Goal: Check status: Check status

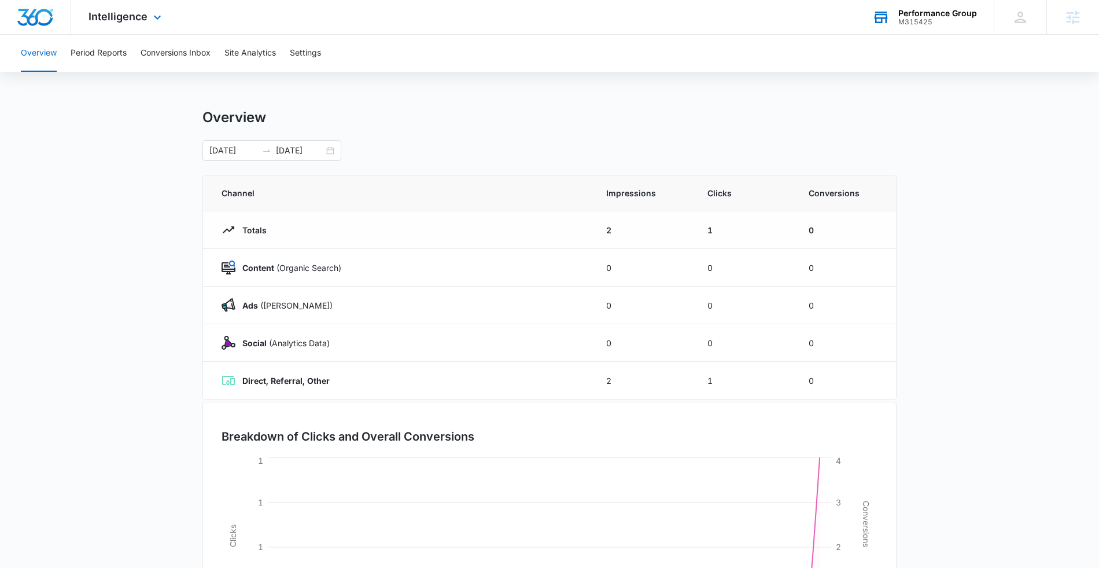
click at [927, 17] on div "Performance Group" at bounding box center [938, 13] width 79 height 9
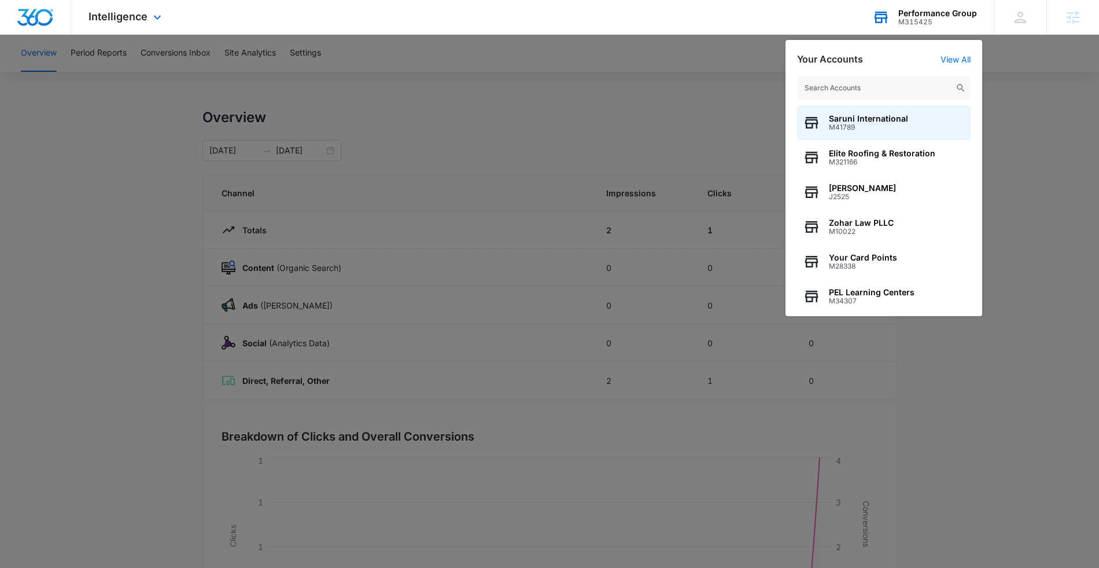
click at [894, 82] on input "text" at bounding box center [884, 87] width 174 height 23
type input "pel"
click at [879, 124] on span "M34307" at bounding box center [872, 127] width 86 height 8
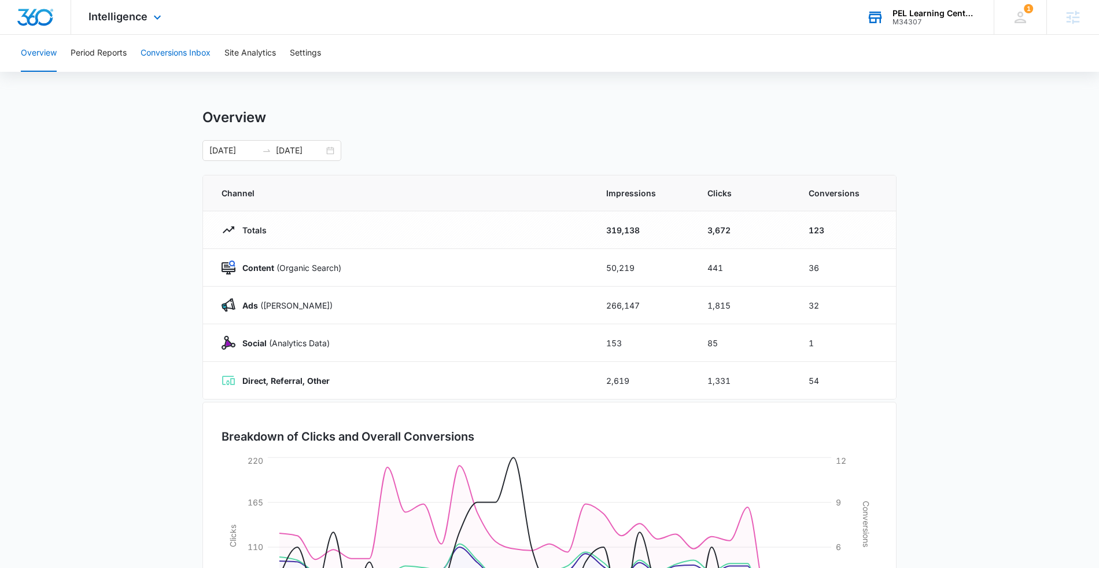
click at [164, 53] on button "Conversions Inbox" at bounding box center [176, 53] width 70 height 37
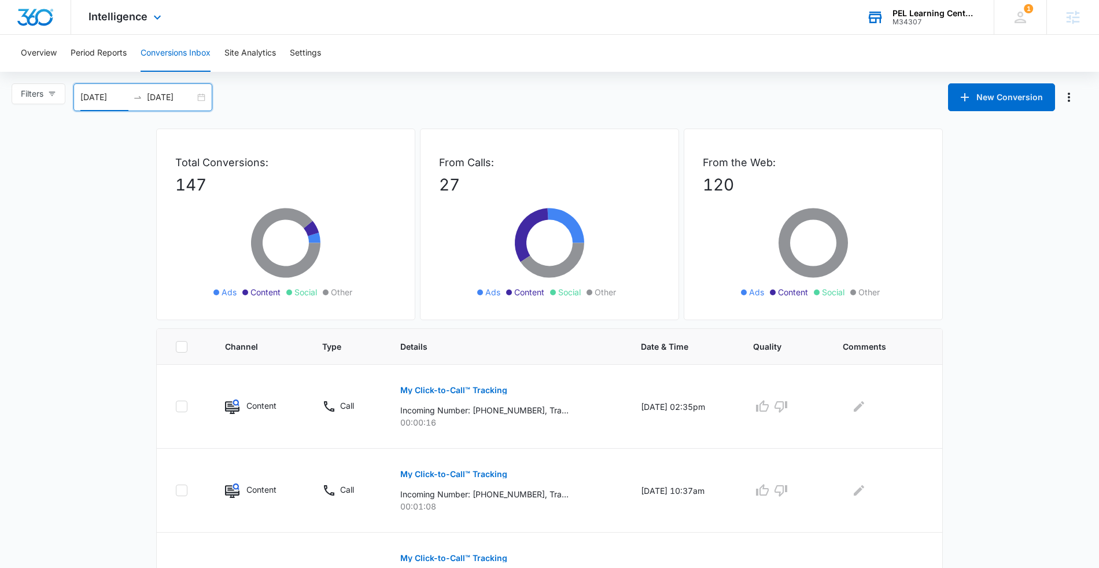
click at [99, 97] on input "[DATE]" at bounding box center [104, 97] width 48 height 13
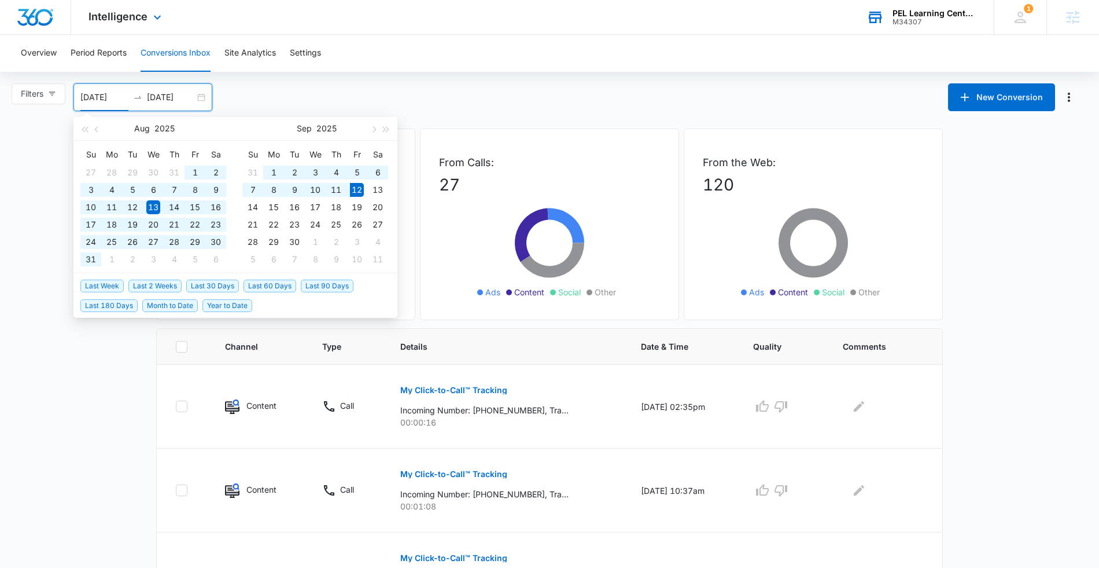
click at [213, 303] on span "Year to Date" at bounding box center [227, 305] width 50 height 13
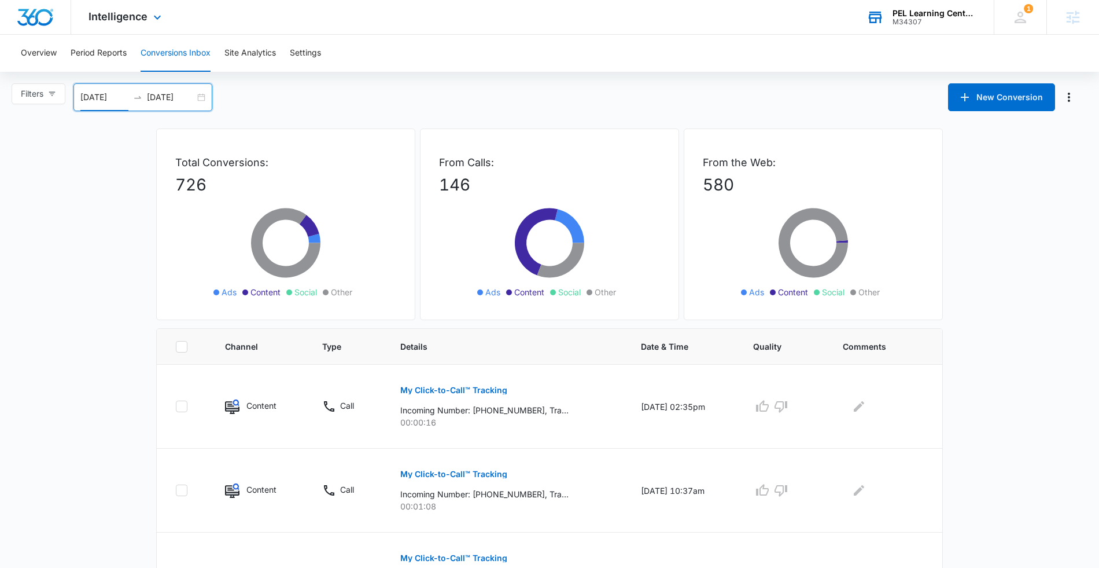
click at [101, 94] on input "[DATE]" at bounding box center [104, 97] width 48 height 13
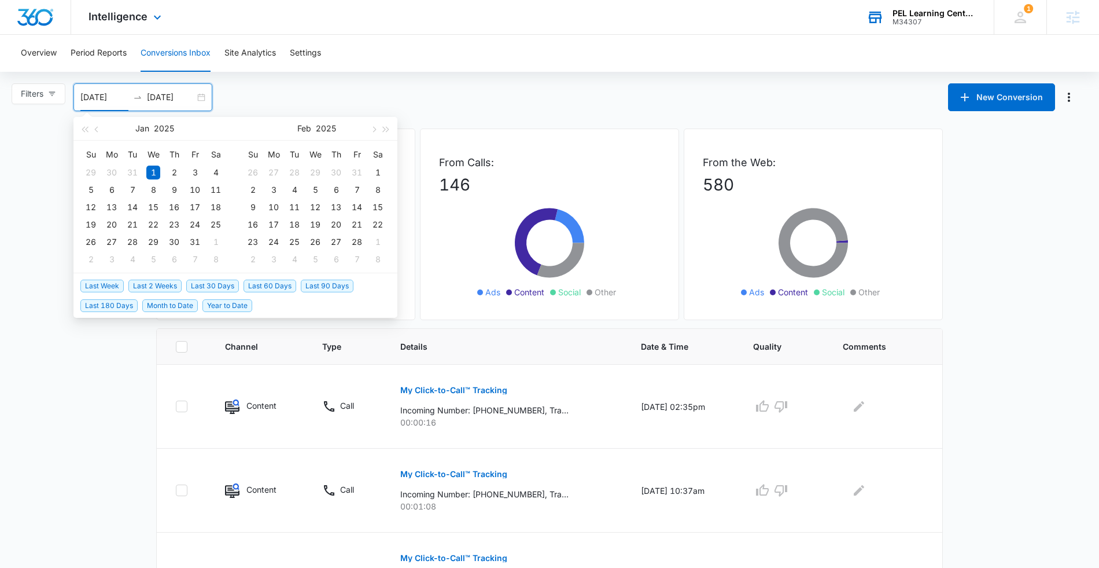
click at [211, 284] on span "Last 30 Days" at bounding box center [212, 285] width 53 height 13
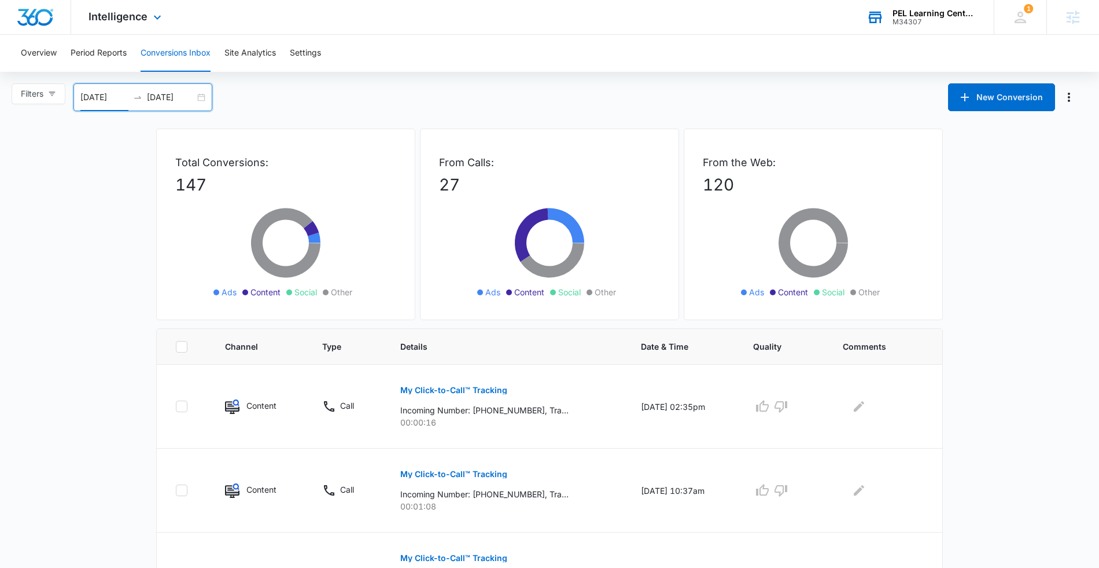
click at [97, 100] on input "[DATE]" at bounding box center [104, 97] width 48 height 13
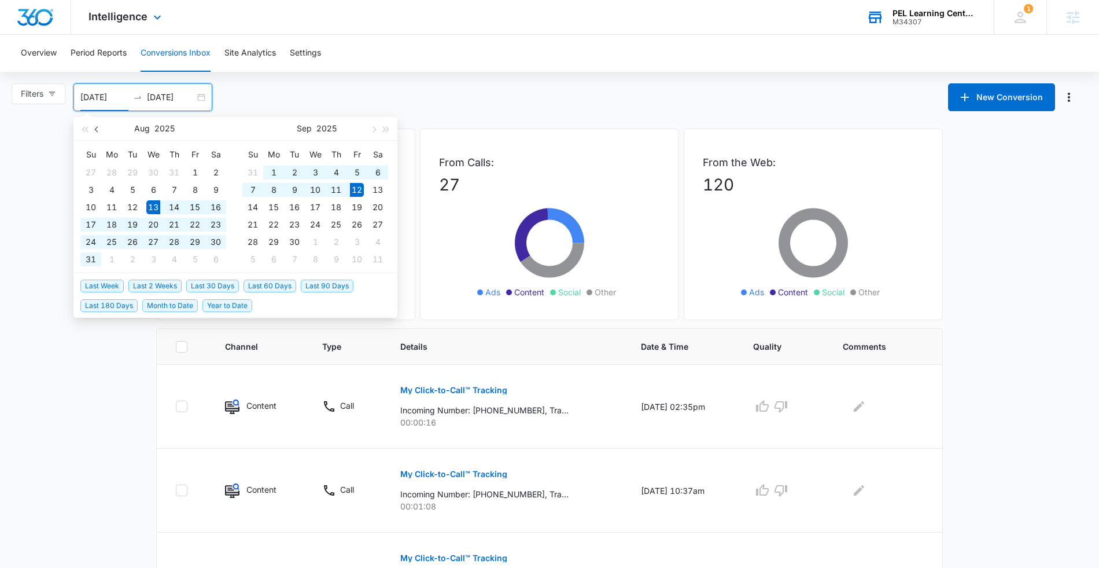
click at [94, 126] on button "button" at bounding box center [97, 128] width 13 height 23
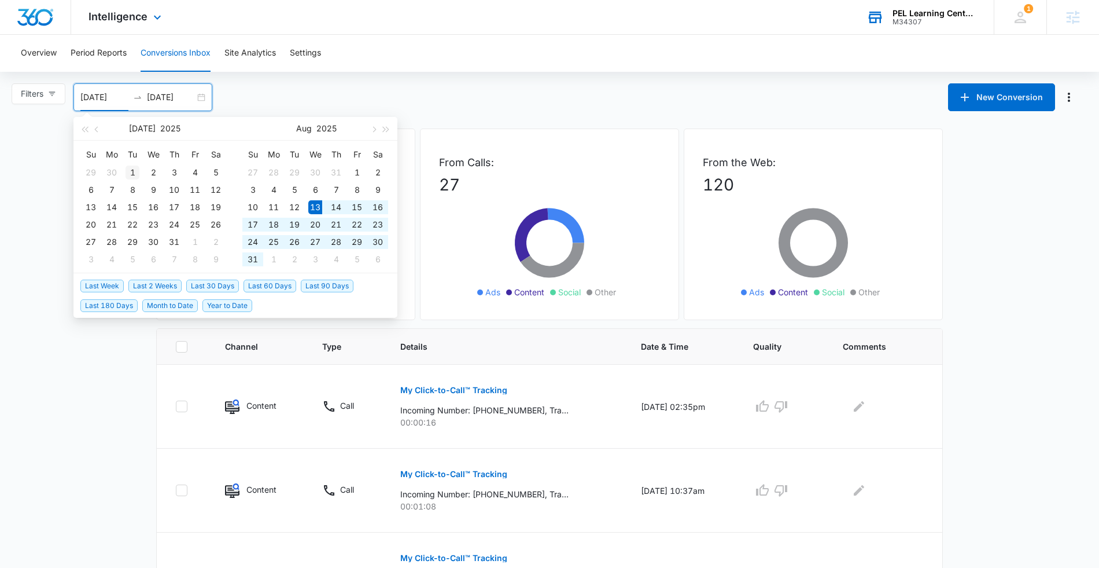
type input "[DATE]"
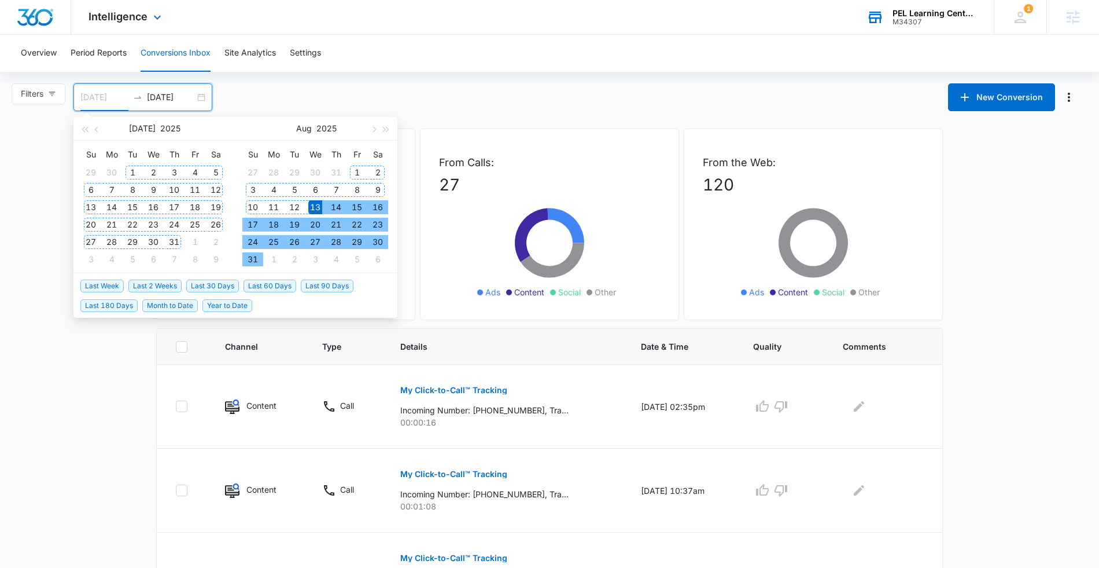
click at [133, 169] on div "1" at bounding box center [133, 172] width 14 height 14
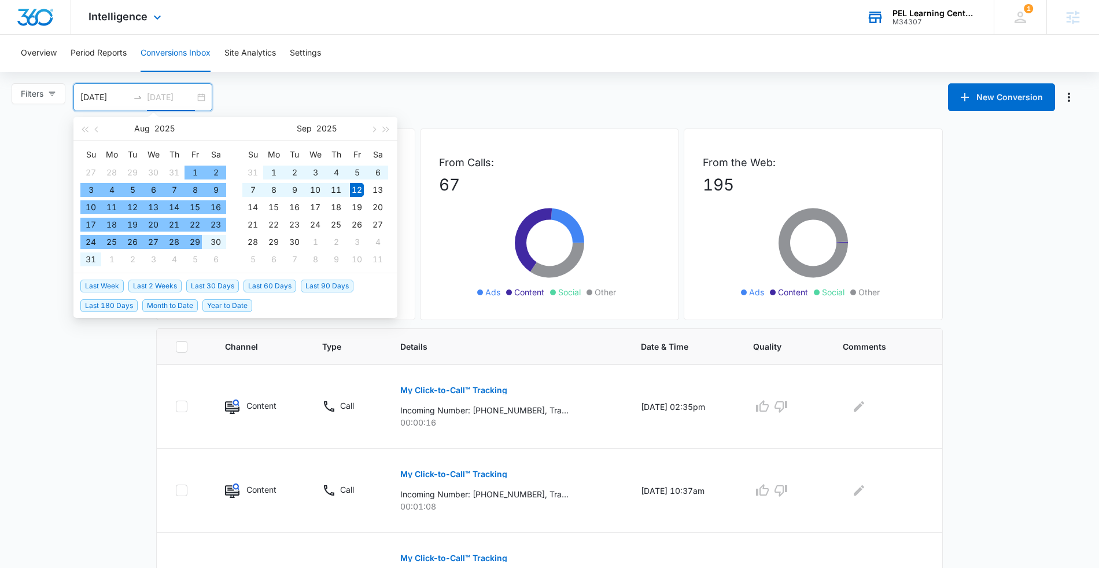
type input "[DATE]"
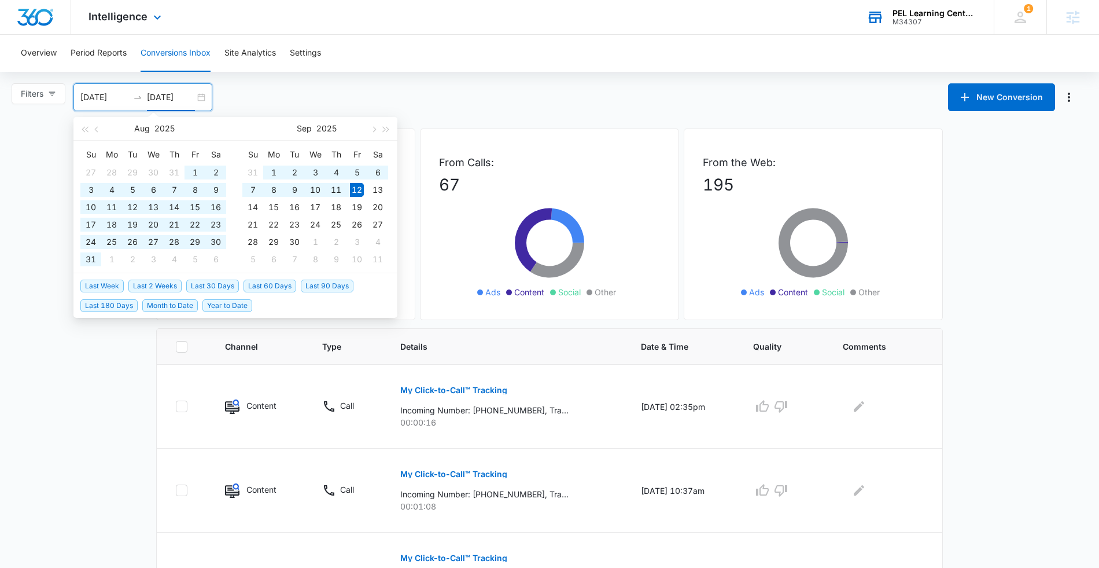
click at [230, 307] on span "Year to Date" at bounding box center [227, 305] width 50 height 13
type input "[DATE]"
